Goal: Information Seeking & Learning: Understand process/instructions

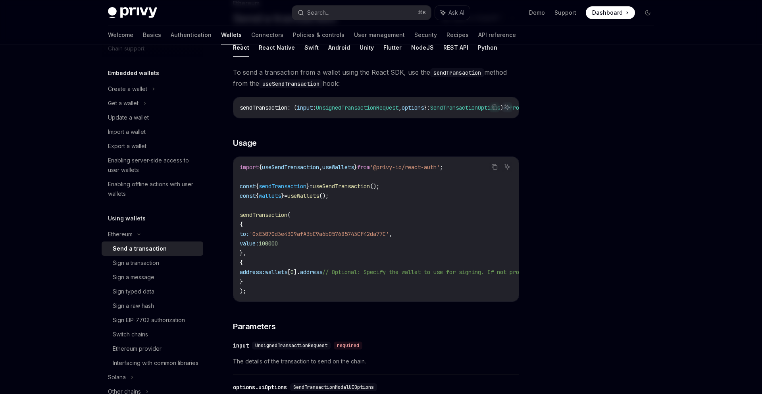
scroll to position [61, 0]
click at [373, 13] on button "Search... ⌘ K" at bounding box center [361, 13] width 139 height 14
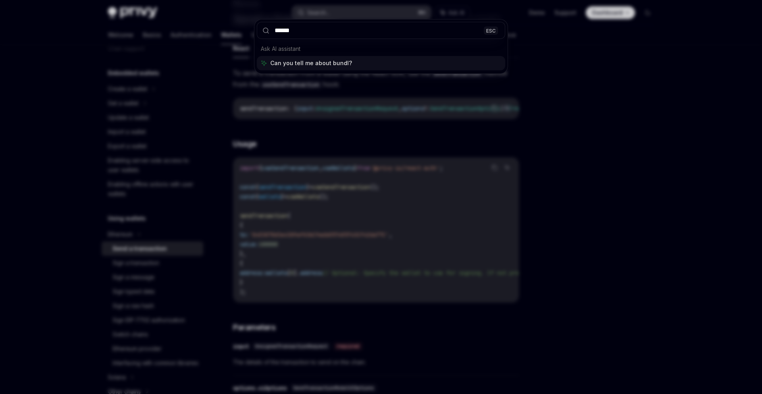
type input "*******"
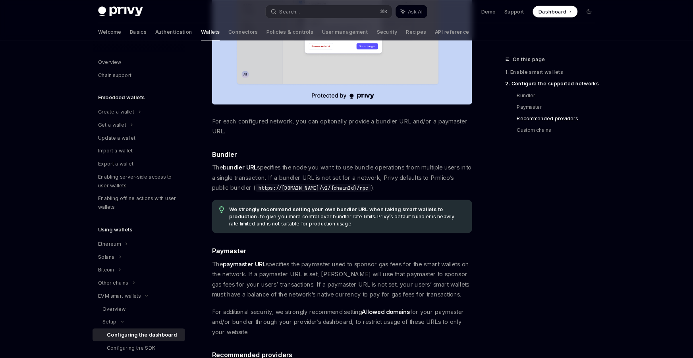
scroll to position [647, 0]
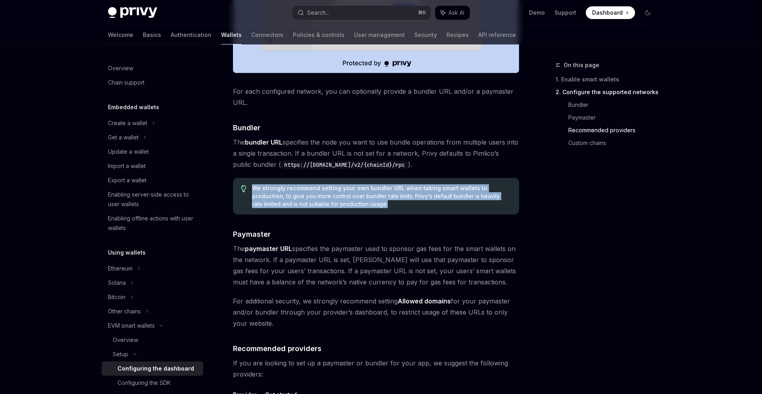
drag, startPoint x: 250, startPoint y: 187, endPoint x: 387, endPoint y: 202, distance: 137.0
click at [387, 202] on div "We strongly recommend setting your own bundler URL when taking smart wallets to…" at bounding box center [376, 196] width 286 height 37
click at [388, 204] on span "We strongly recommend setting your own bundler URL when taking smart wallets to…" at bounding box center [381, 196] width 259 height 24
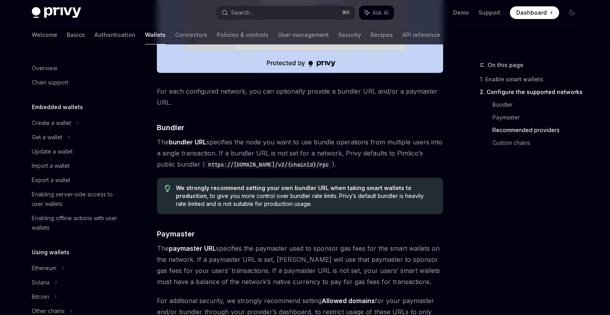
drag, startPoint x: 294, startPoint y: 206, endPoint x: 290, endPoint y: 204, distance: 4.8
click at [294, 206] on span "We strongly recommend setting your own bundler URL when taking smart wallets to…" at bounding box center [305, 196] width 259 height 24
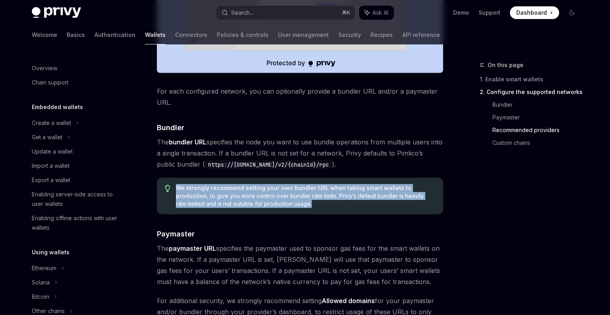
drag, startPoint x: 178, startPoint y: 187, endPoint x: 315, endPoint y: 206, distance: 138.2
click at [315, 206] on span "We strongly recommend setting your own bundler URL when taking smart wallets to…" at bounding box center [305, 196] width 259 height 24
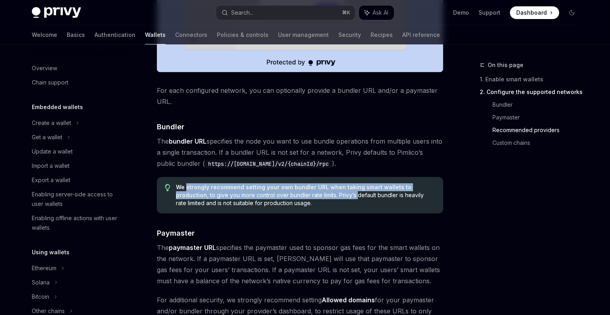
drag, startPoint x: 185, startPoint y: 187, endPoint x: 323, endPoint y: 197, distance: 137.7
click at [322, 197] on span "We strongly recommend setting your own bundler URL when taking smart wallets to…" at bounding box center [305, 195] width 259 height 24
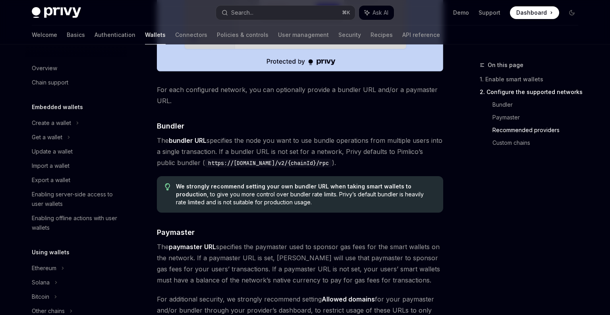
click at [345, 206] on span "We strongly recommend setting your own bundler URL when taking smart wallets to…" at bounding box center [305, 195] width 259 height 24
type textarea "*"
